Goal: Task Accomplishment & Management: Complete application form

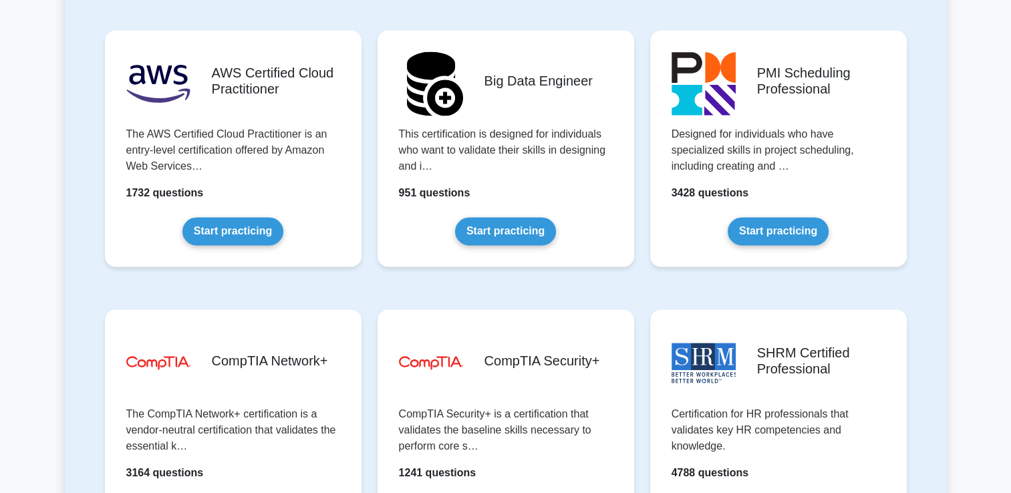
scroll to position [2397, 0]
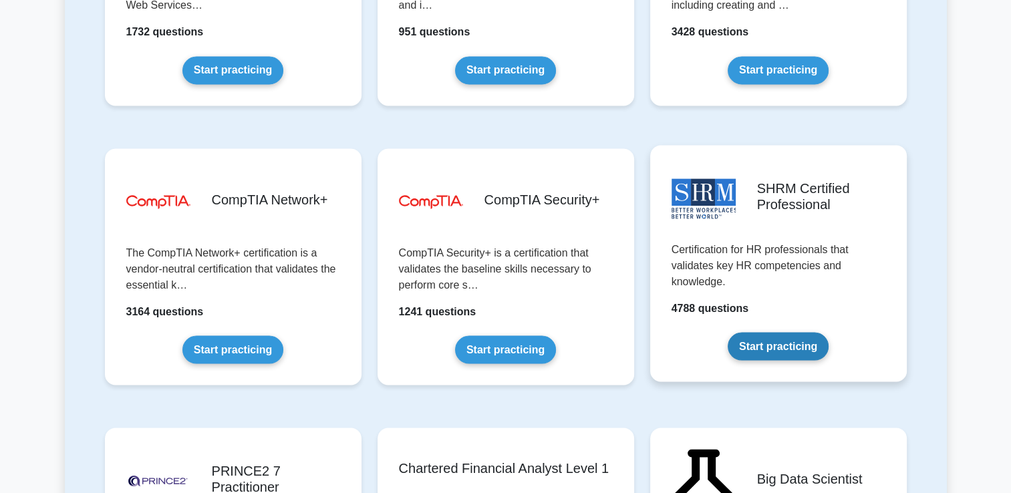
click at [764, 354] on link "Start practicing" at bounding box center [778, 346] width 101 height 28
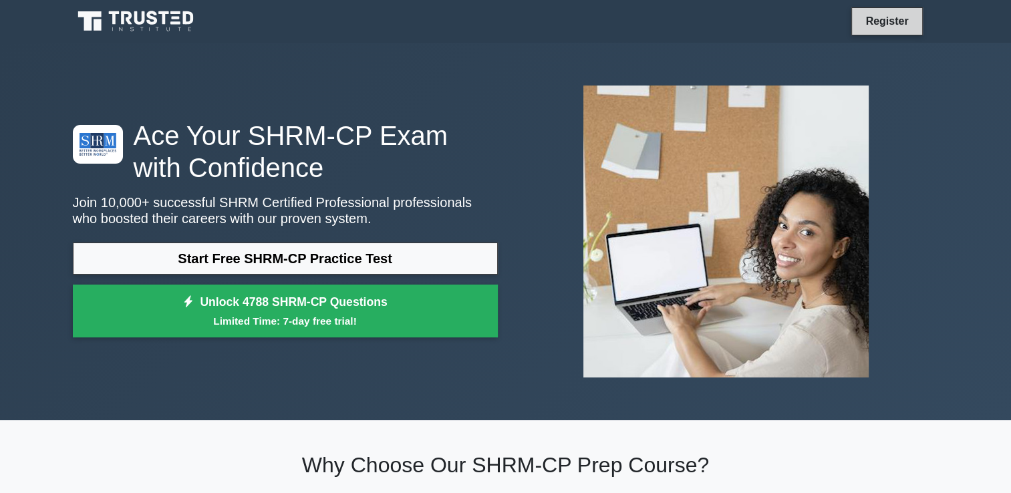
click at [887, 13] on link "Register" at bounding box center [886, 21] width 59 height 17
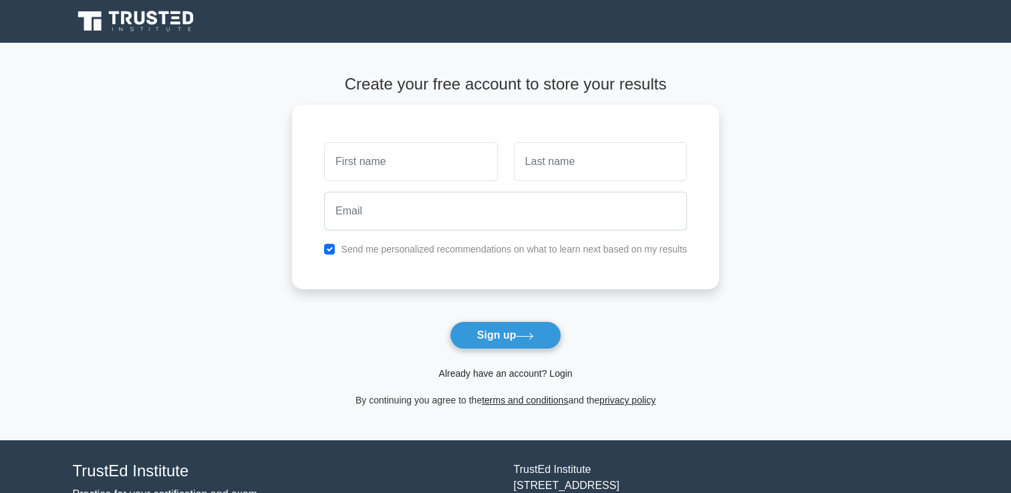
click at [508, 370] on link "Already have an account? Login" at bounding box center [505, 373] width 134 height 11
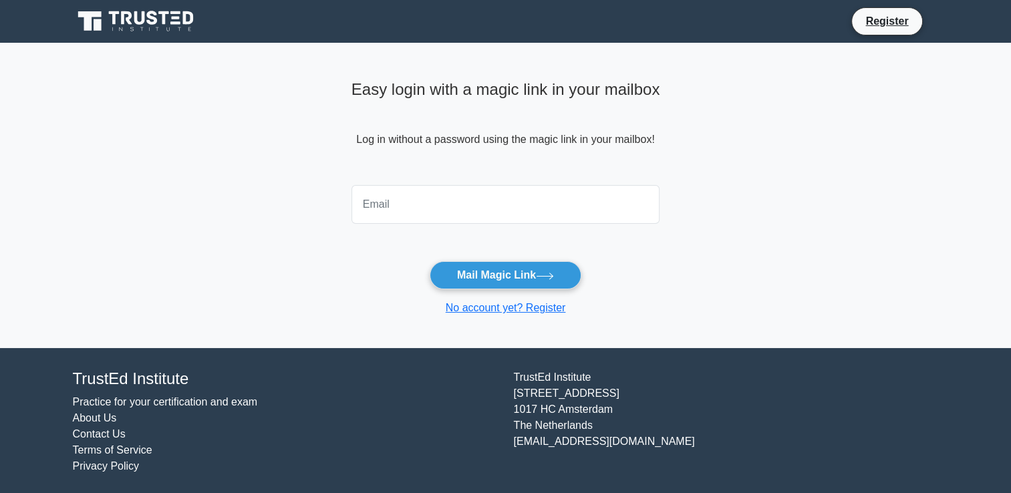
click at [398, 198] on input "email" at bounding box center [505, 204] width 309 height 39
type input "[EMAIL_ADDRESS][DOMAIN_NAME]"
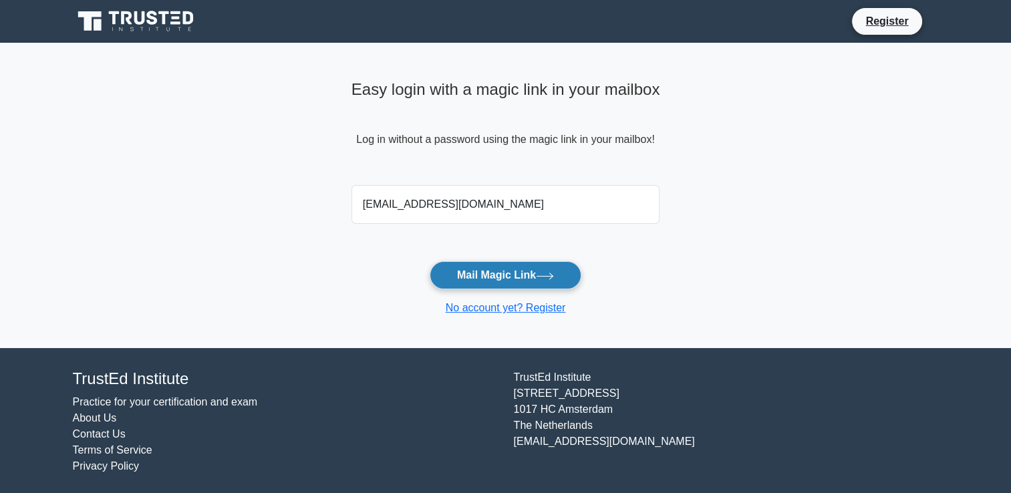
click at [493, 277] on button "Mail Magic Link" at bounding box center [506, 275] width 152 height 28
